Goal: Task Accomplishment & Management: Complete application form

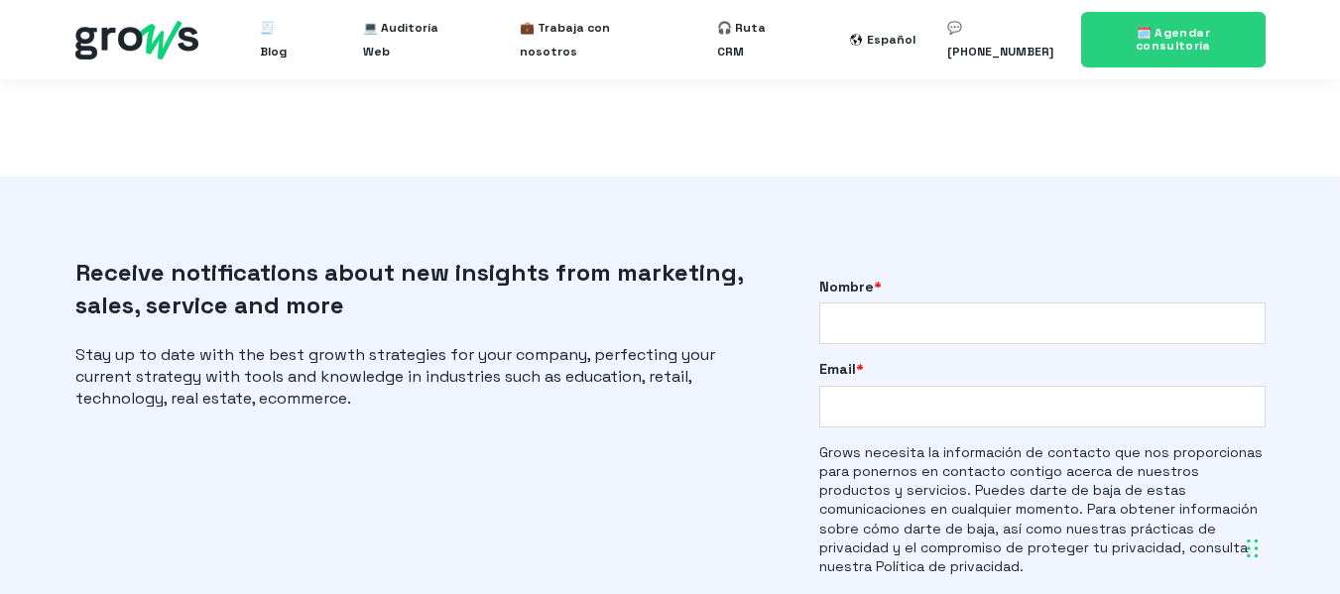
scroll to position [4378, 0]
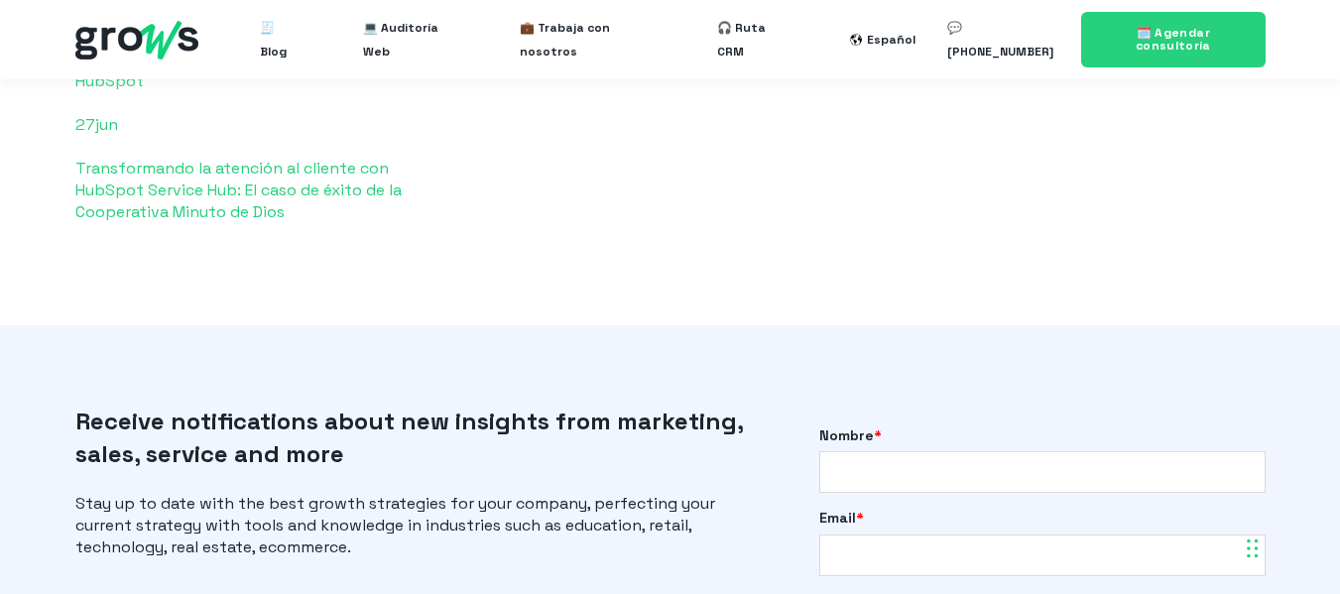
drag, startPoint x: 1354, startPoint y: 303, endPoint x: 1347, endPoint y: 455, distance: 152.9
click at [573, 51] on span "💼 Trabaja con nosotros" at bounding box center [587, 39] width 134 height 63
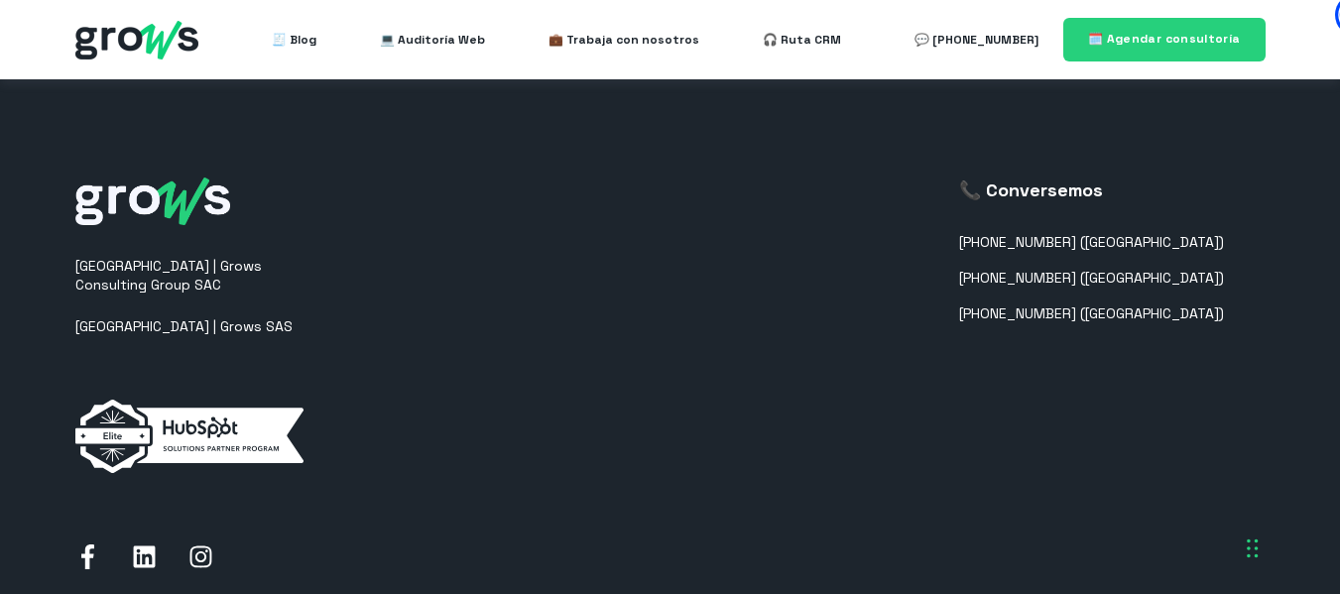
scroll to position [2217, 0]
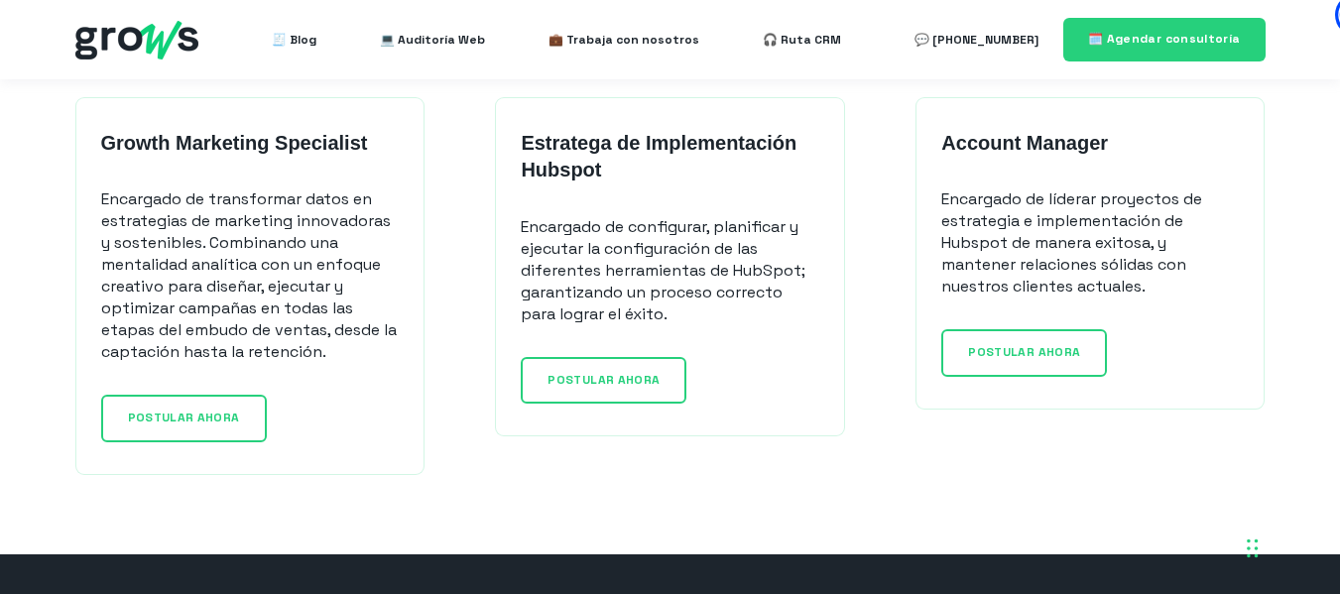
drag, startPoint x: 1354, startPoint y: 94, endPoint x: 1324, endPoint y: 443, distance: 350.5
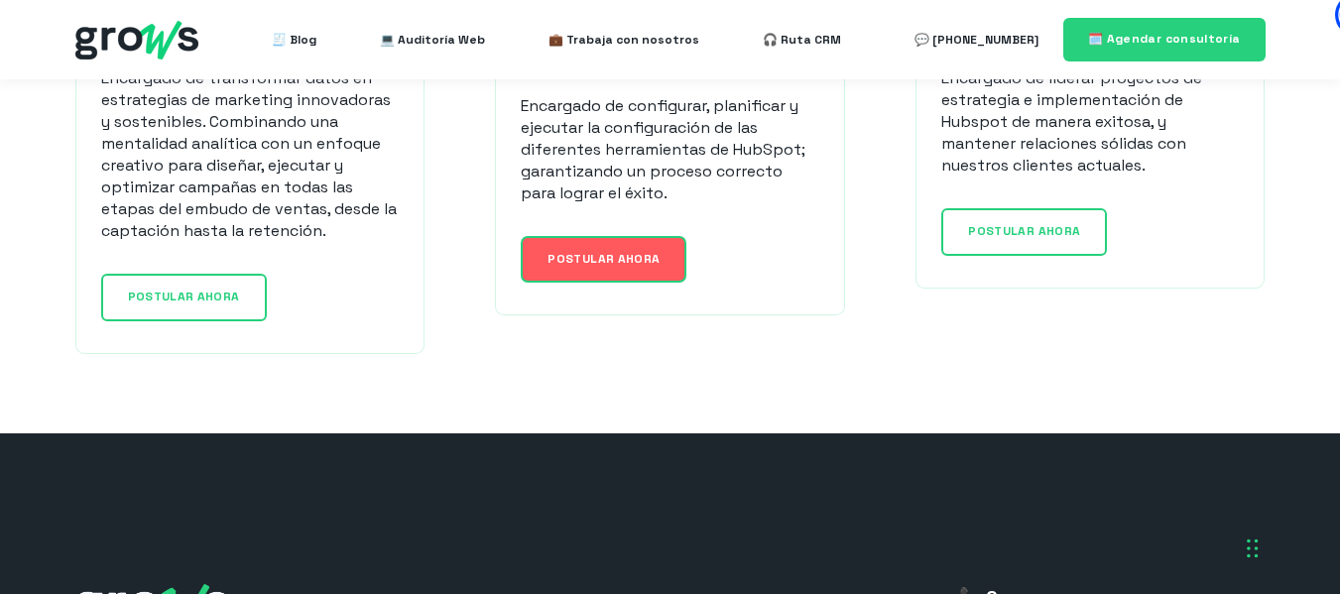
click at [612, 263] on span "POSTULAR AHORA" at bounding box center [604, 259] width 112 height 16
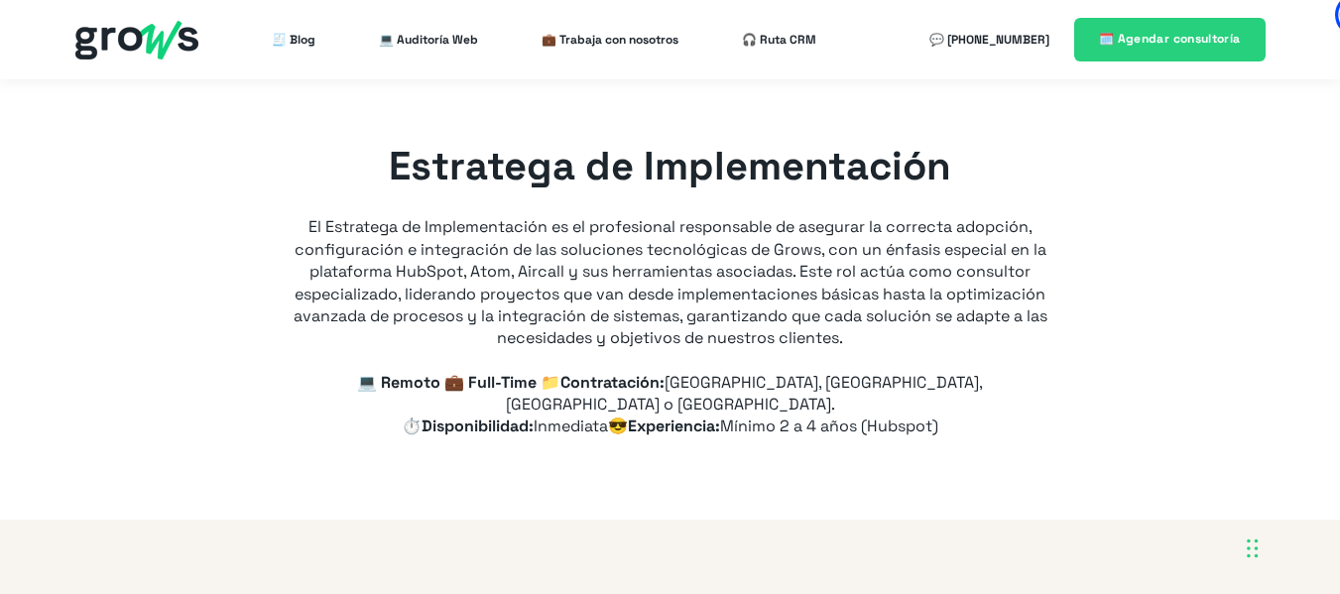
type input "+57"
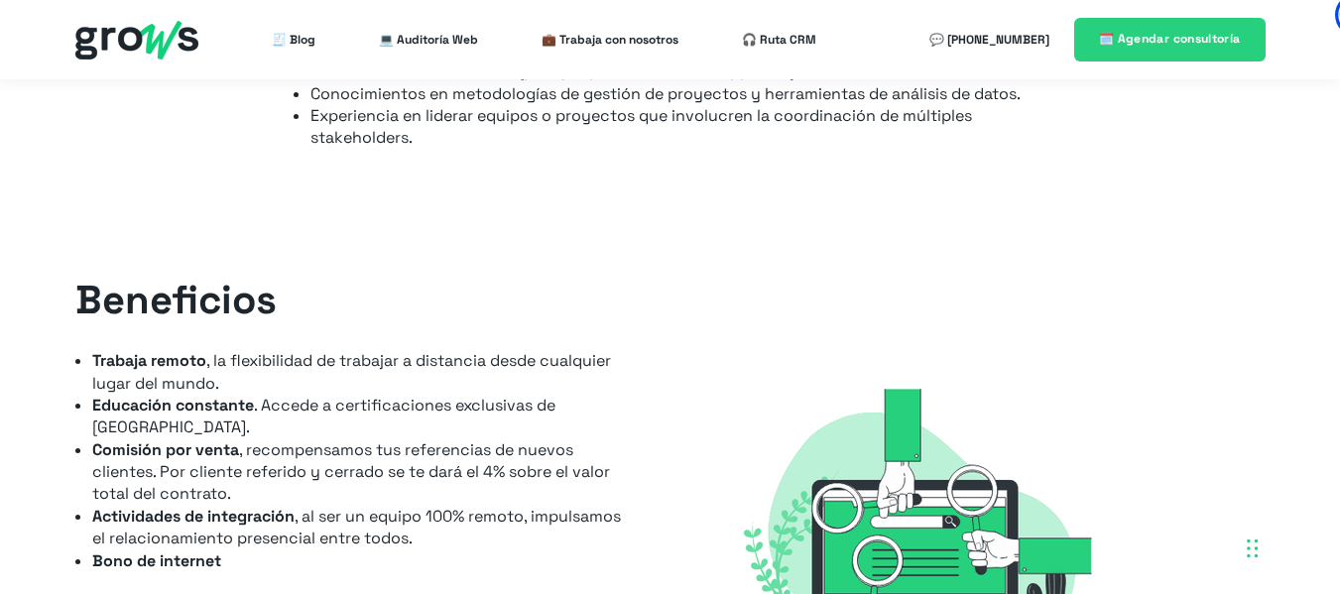
scroll to position [2437, 0]
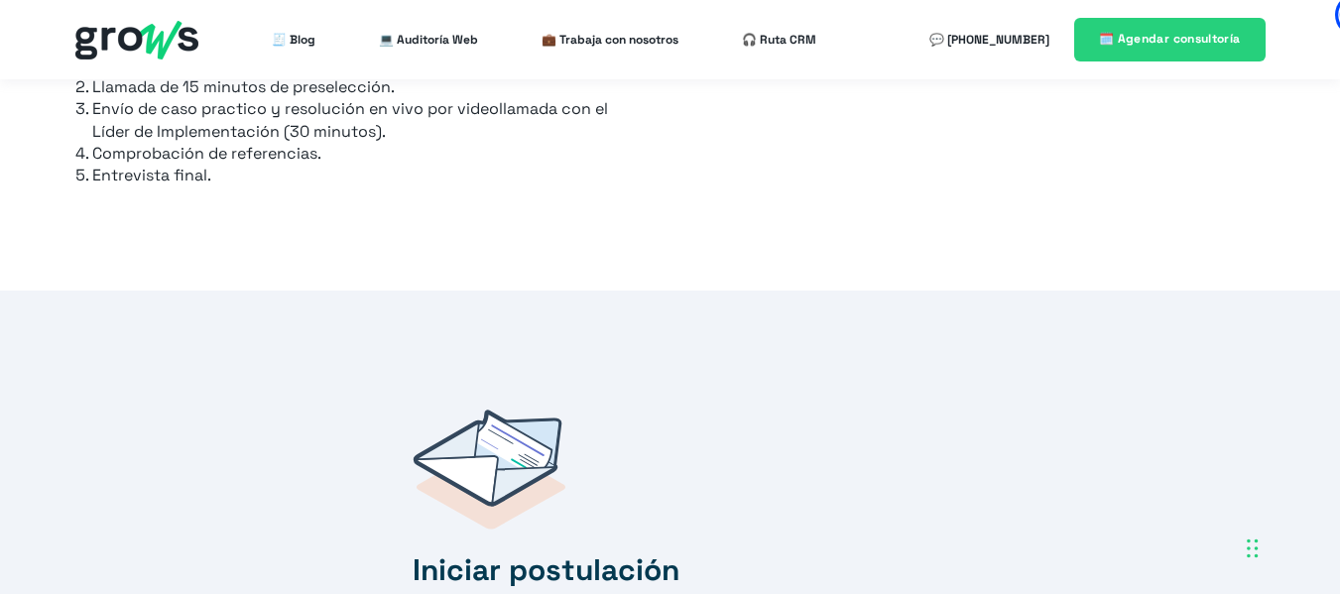
drag, startPoint x: 1354, startPoint y: 64, endPoint x: 1347, endPoint y: 416, distance: 351.3
